Goal: Information Seeking & Learning: Learn about a topic

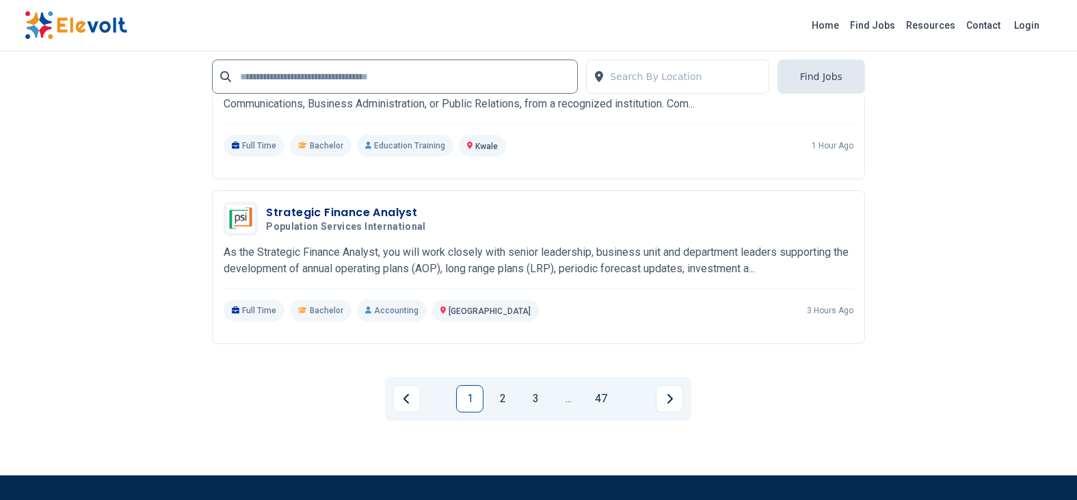
scroll to position [3079, 0]
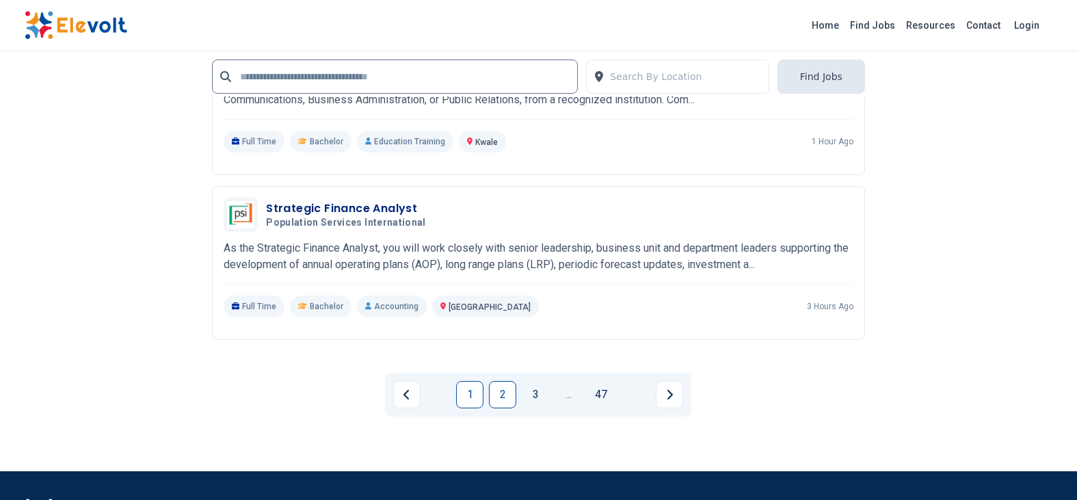
click at [502, 381] on link "2" at bounding box center [502, 394] width 27 height 27
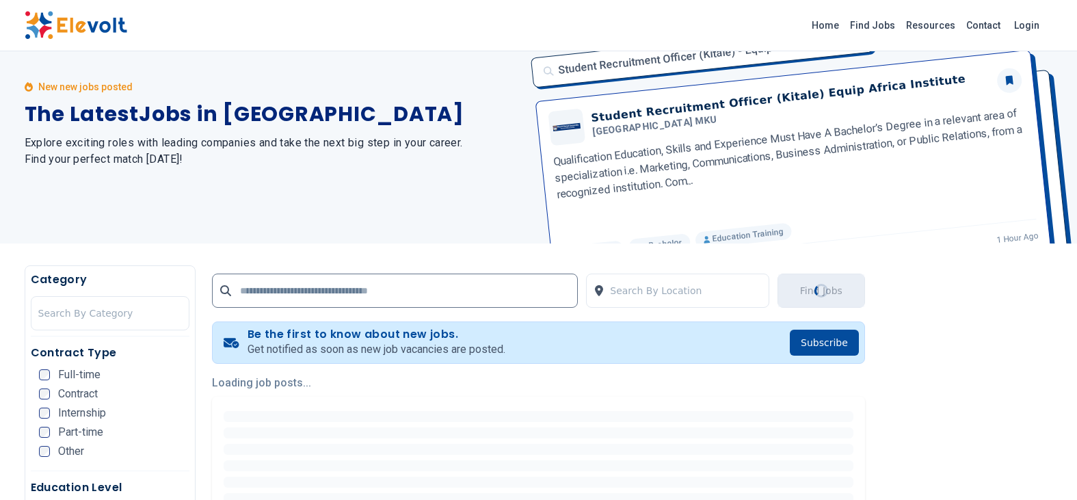
scroll to position [0, 0]
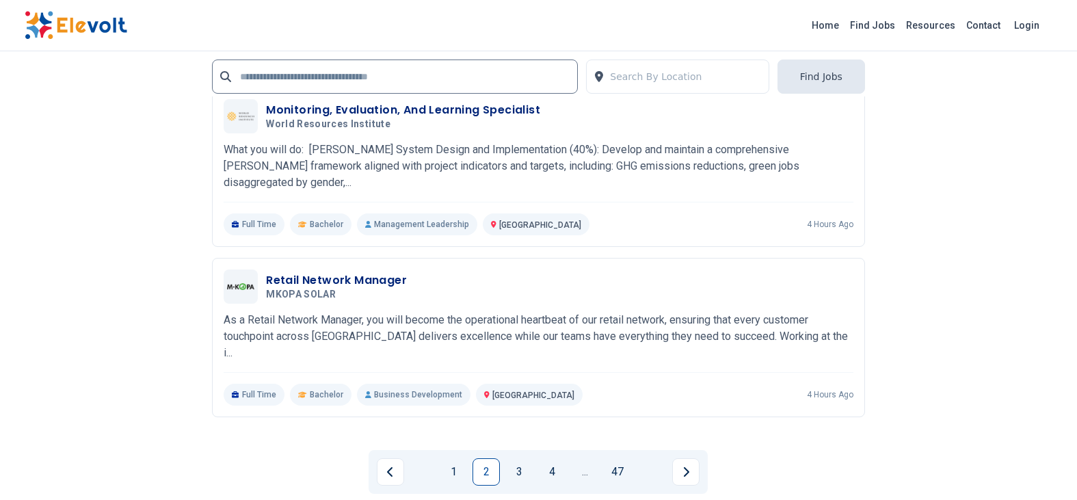
scroll to position [3079, 0]
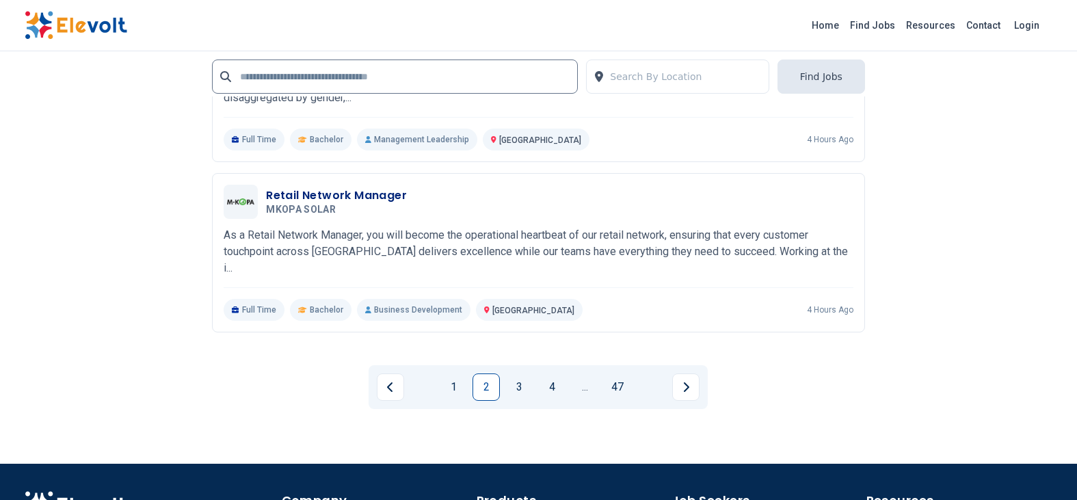
click at [523, 374] on link "3" at bounding box center [519, 387] width 27 height 27
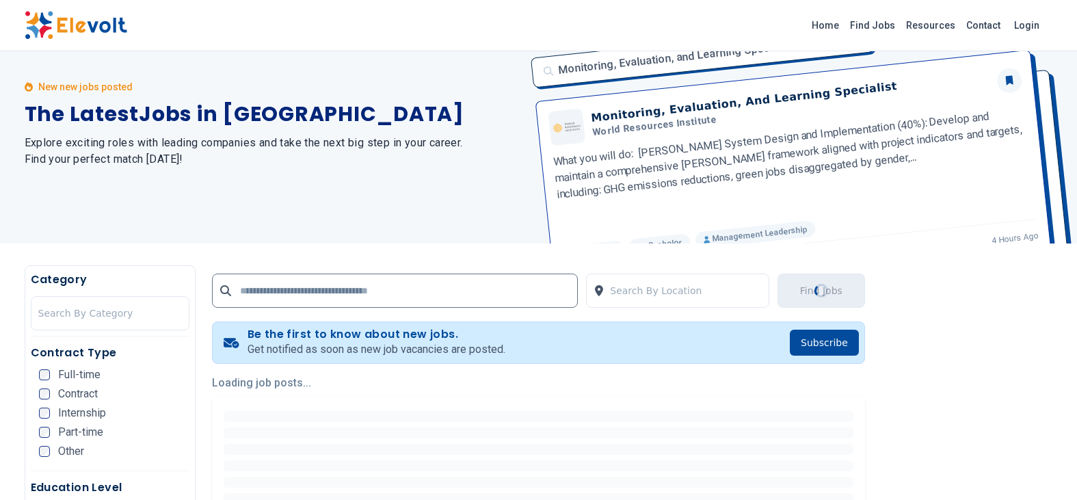
scroll to position [0, 0]
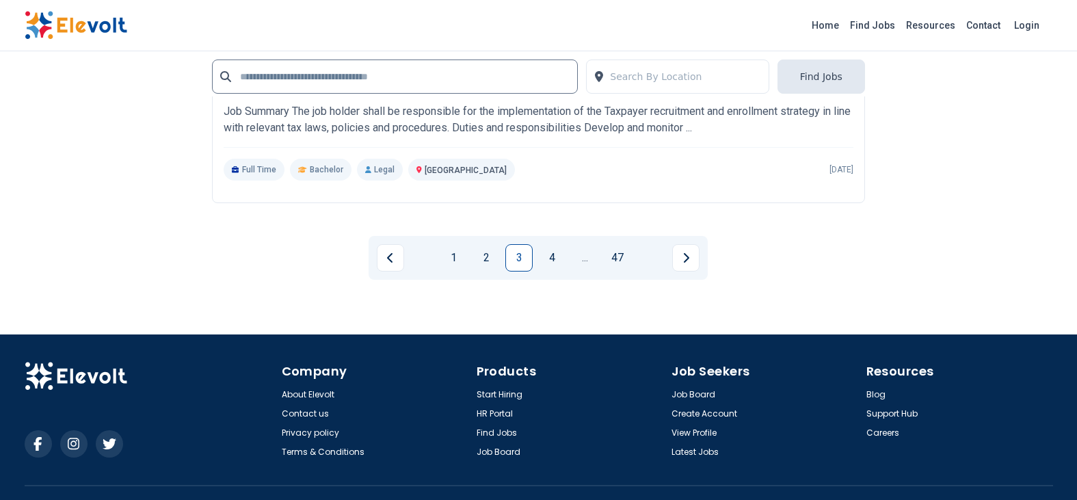
scroll to position [3219, 0]
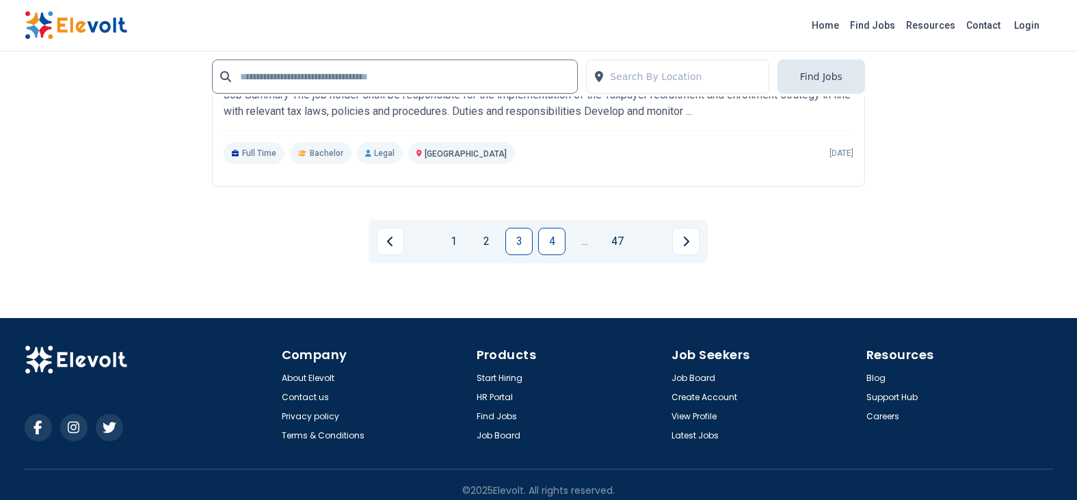
click at [550, 232] on link "4" at bounding box center [551, 241] width 27 height 27
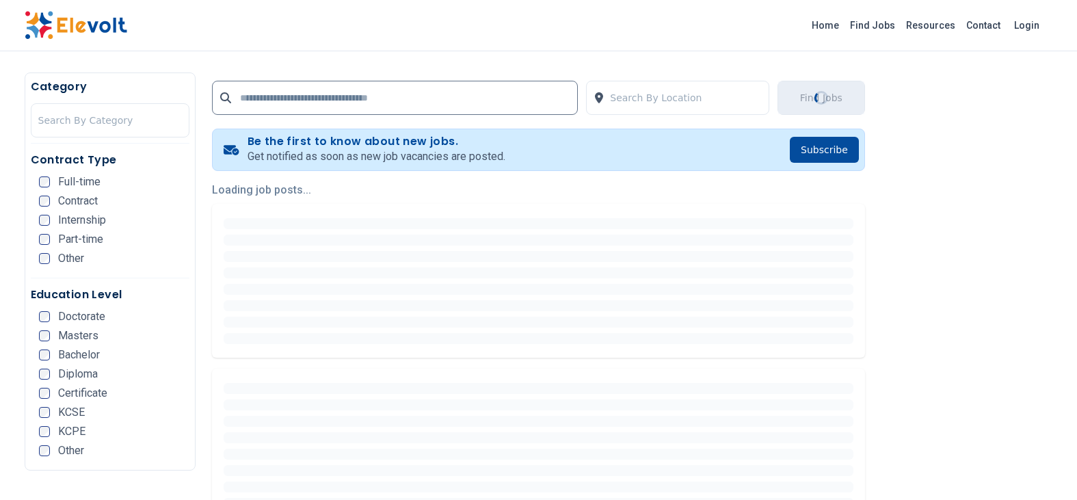
scroll to position [274, 0]
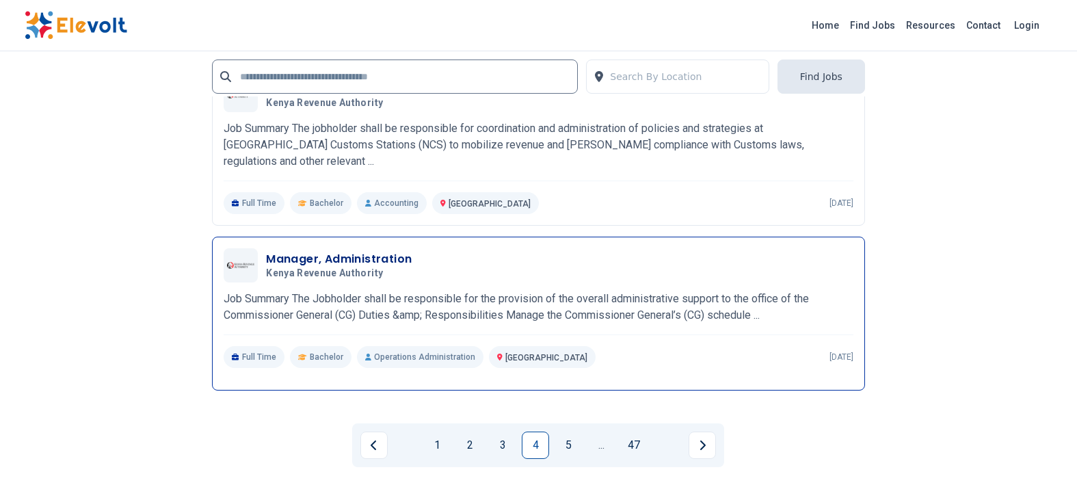
scroll to position [3010, 0]
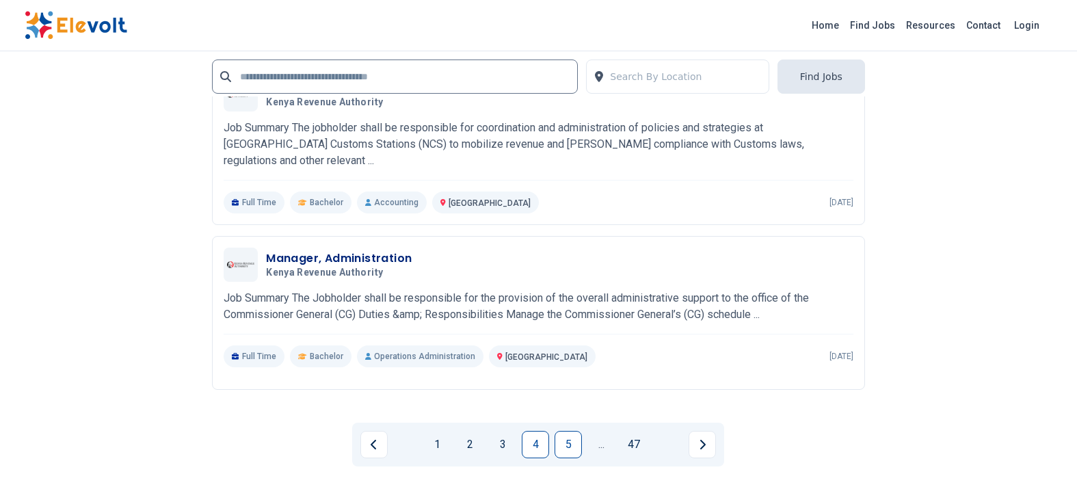
click at [573, 441] on link "5" at bounding box center [568, 444] width 27 height 27
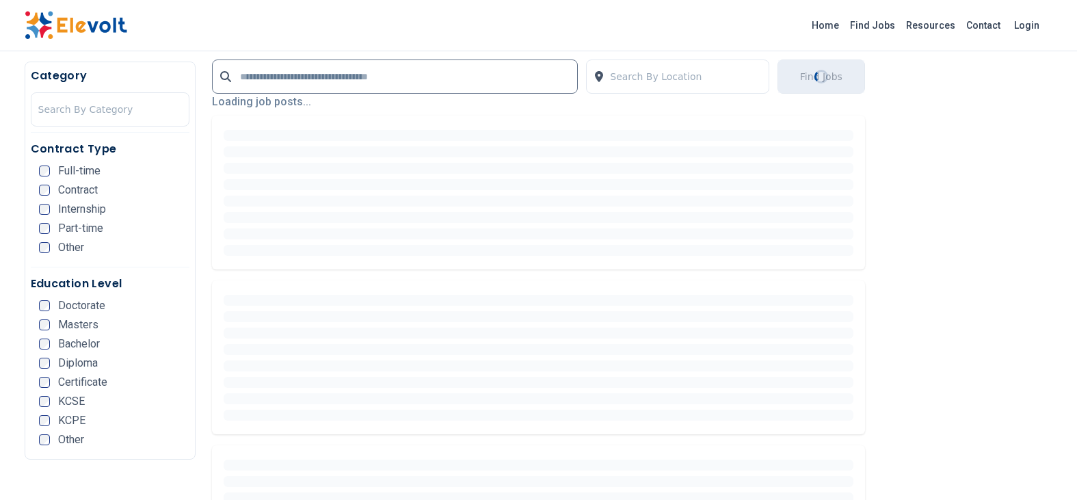
scroll to position [342, 0]
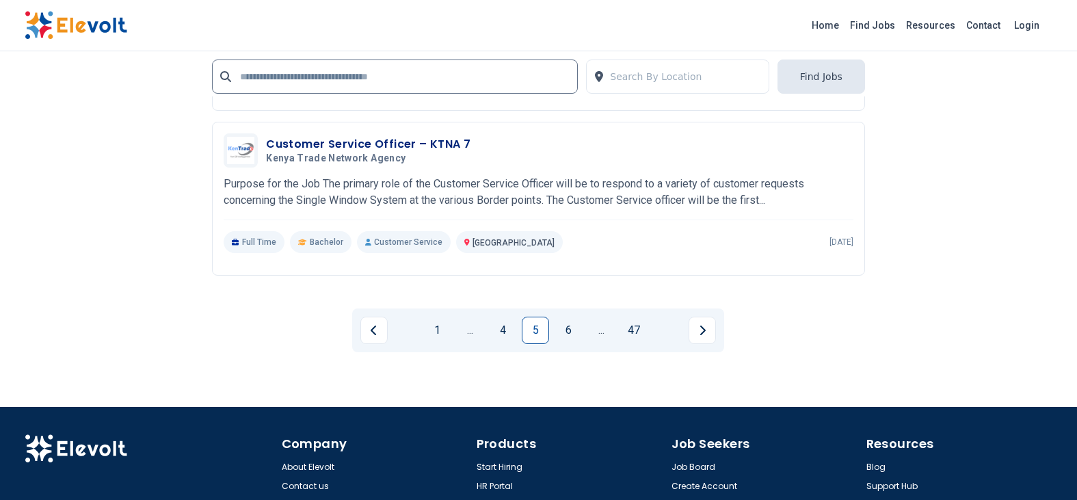
scroll to position [3147, 0]
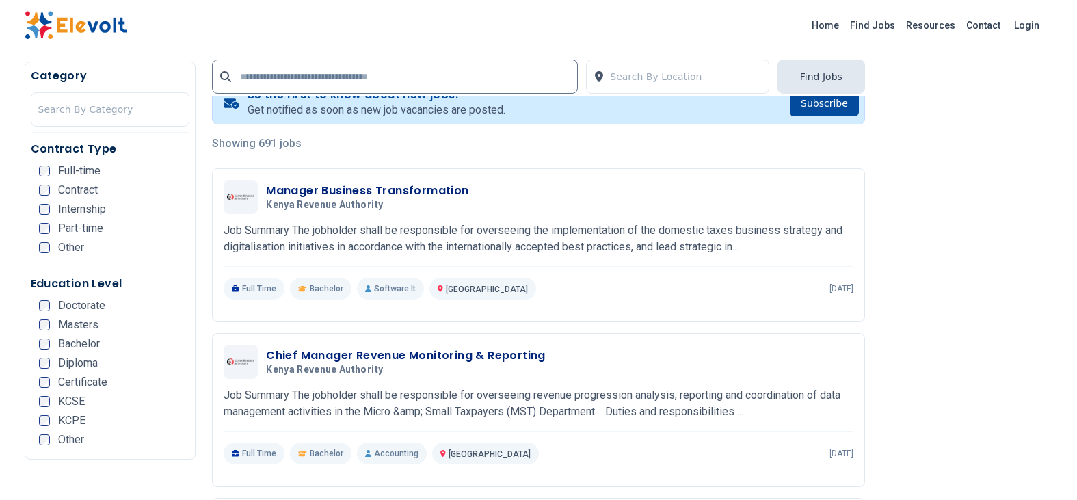
scroll to position [274, 0]
